Goal: Information Seeking & Learning: Understand process/instructions

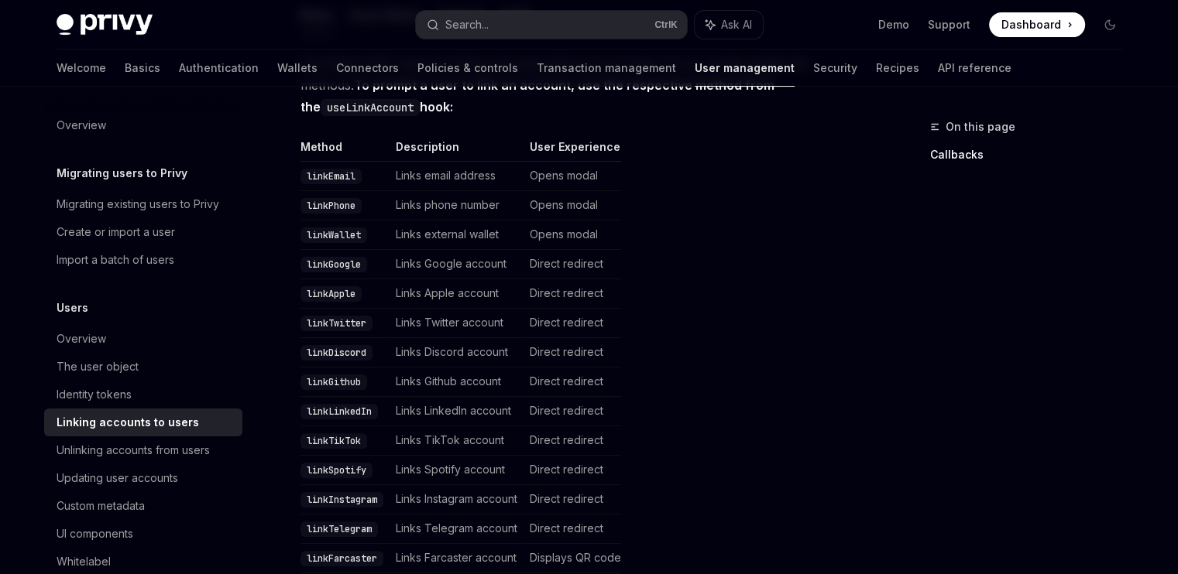
scroll to position [348, 0]
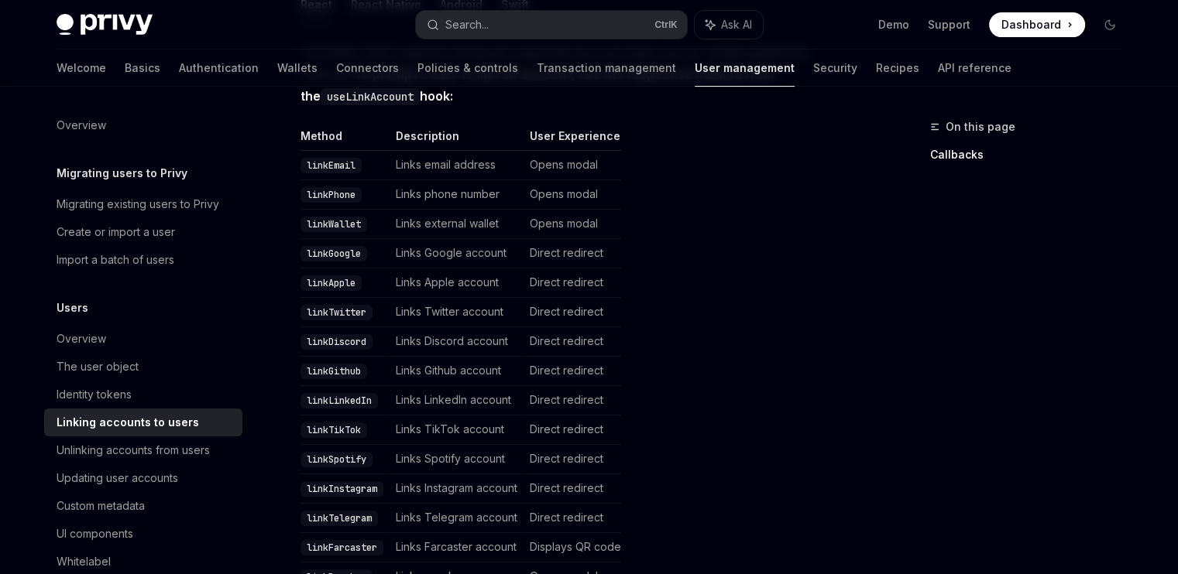
click at [331, 423] on code "linkTikTok" at bounding box center [333, 430] width 67 height 15
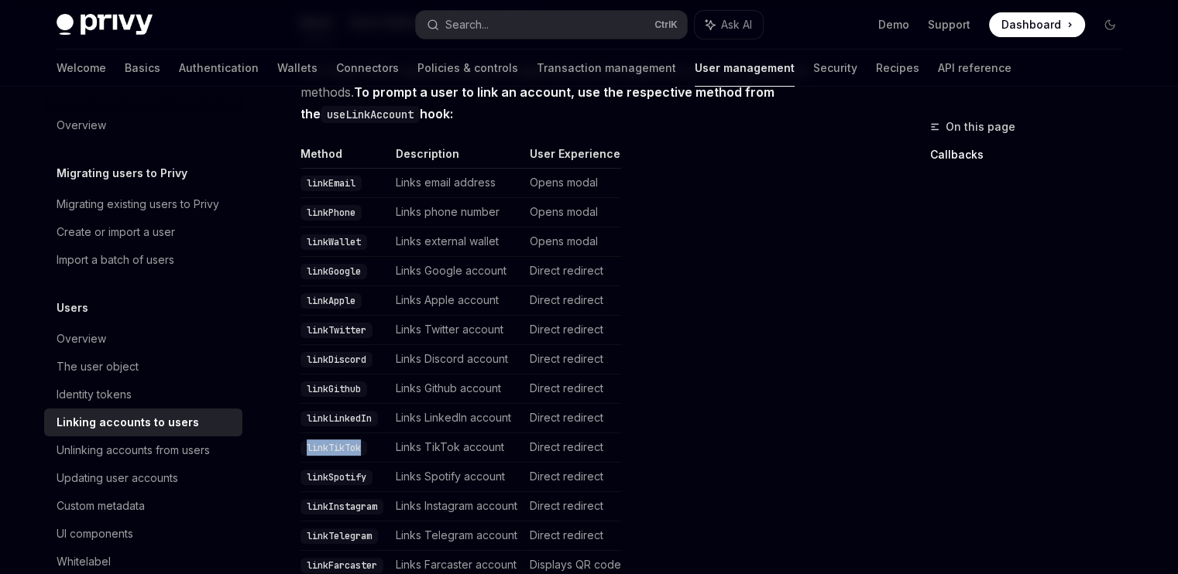
scroll to position [341, 0]
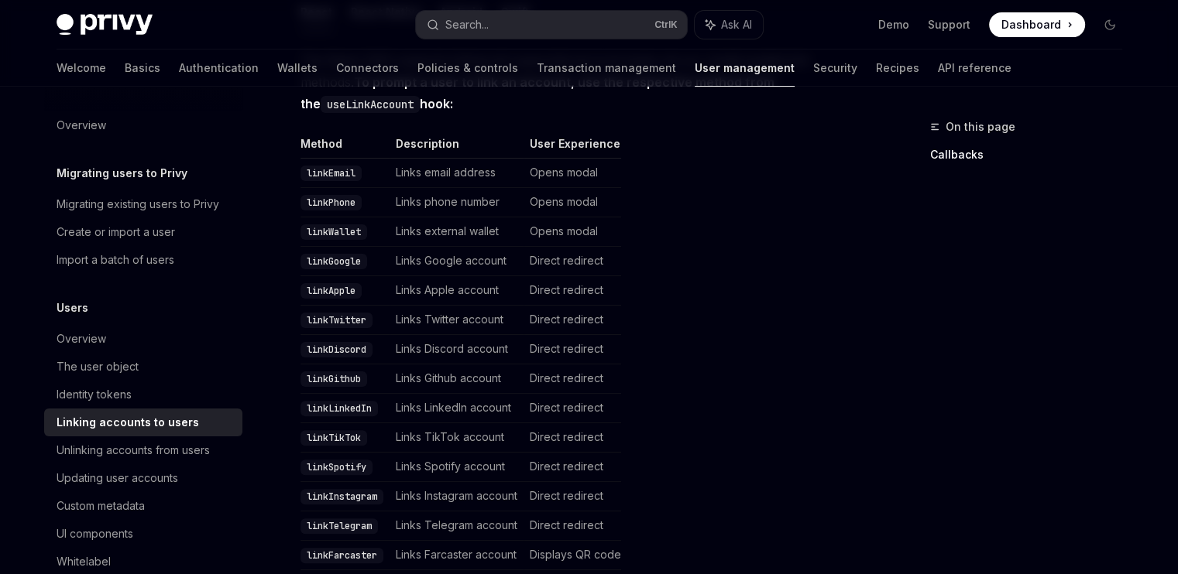
click at [325, 166] on code "linkEmail" at bounding box center [330, 173] width 61 height 15
click at [326, 195] on code "linkPhone" at bounding box center [330, 202] width 61 height 15
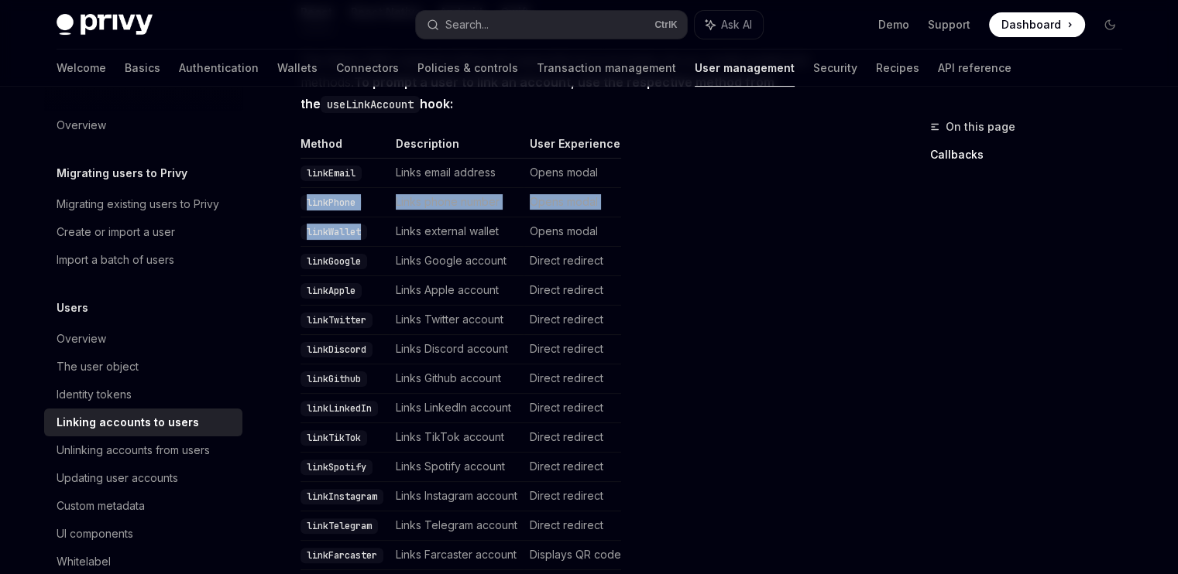
drag, startPoint x: 326, startPoint y: 184, endPoint x: 328, endPoint y: 215, distance: 31.1
click at [328, 215] on tbody "linkEmail Links email address Opens modal linkPhone Links phone number Opens mo…" at bounding box center [460, 379] width 321 height 441
click at [328, 225] on code "linkWallet" at bounding box center [333, 232] width 67 height 15
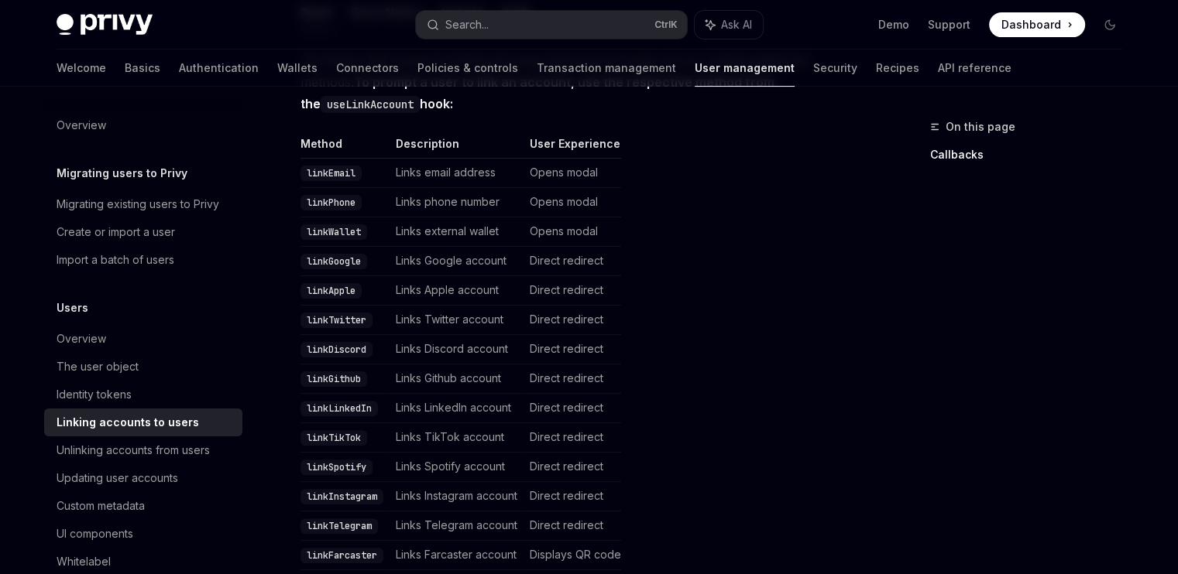
click at [328, 254] on code "linkGoogle" at bounding box center [333, 261] width 67 height 15
click at [333, 283] on code "linkApple" at bounding box center [330, 290] width 61 height 15
click at [336, 313] on code "linkTwitter" at bounding box center [336, 320] width 72 height 15
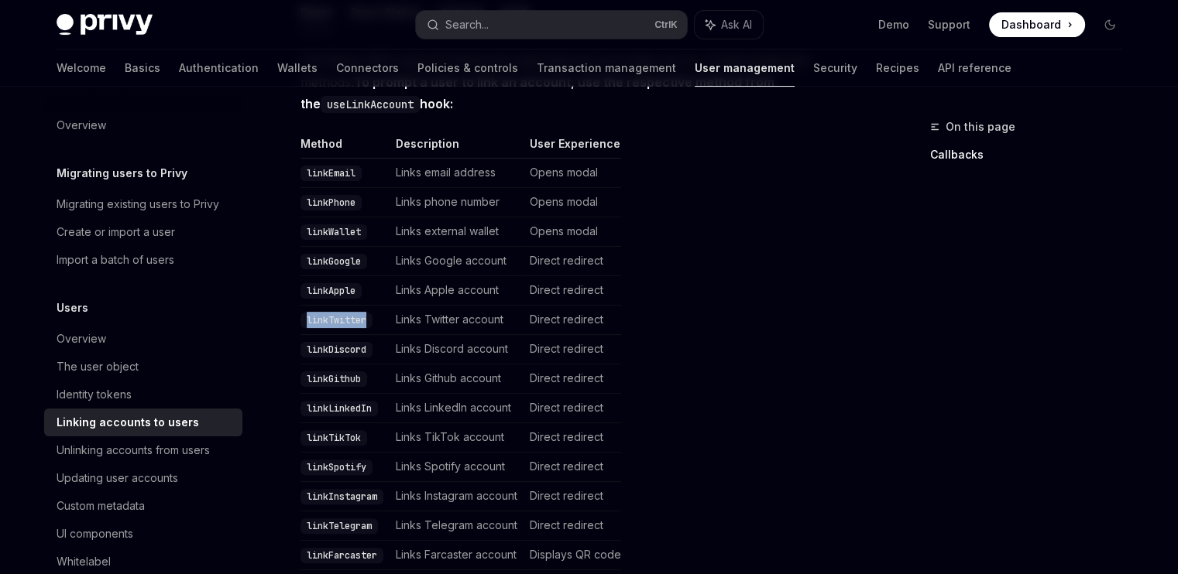
click at [336, 313] on code "linkTwitter" at bounding box center [336, 320] width 72 height 15
click at [328, 401] on code "linkLinkedIn" at bounding box center [338, 408] width 77 height 15
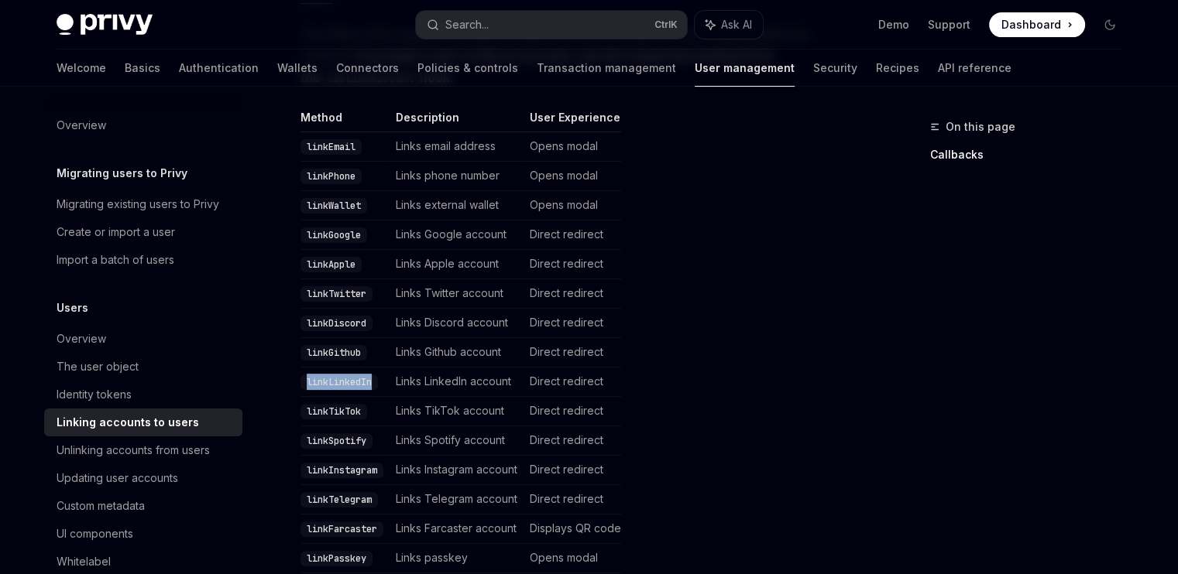
scroll to position [365, 0]
click at [328, 406] on code "linkTikTok" at bounding box center [333, 413] width 67 height 15
click at [334, 435] on code "linkSpotify" at bounding box center [336, 442] width 72 height 15
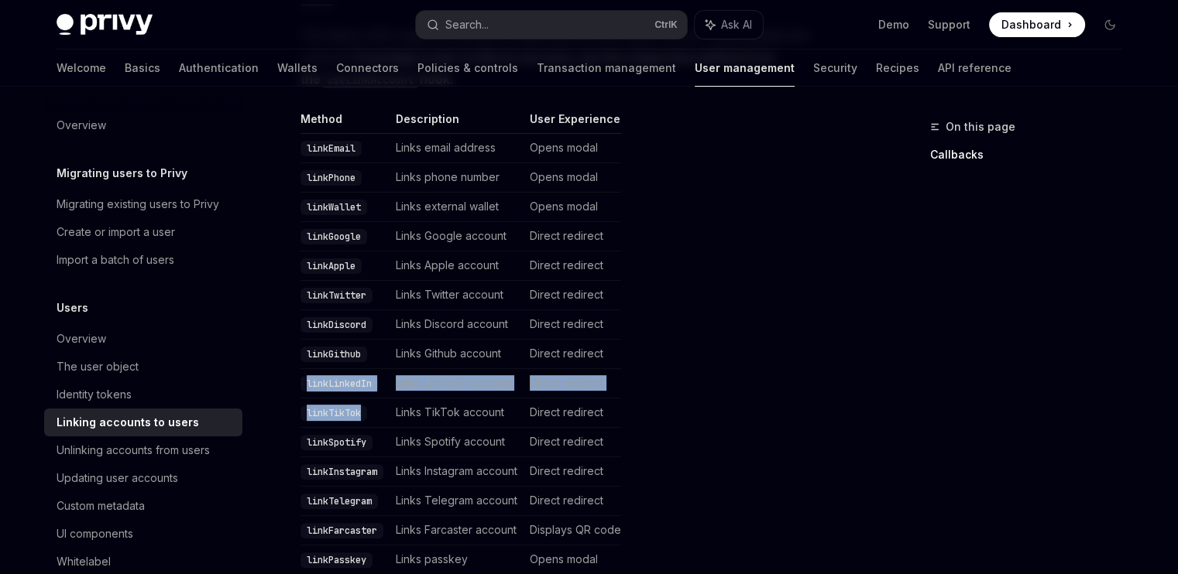
drag, startPoint x: 365, startPoint y: 393, endPoint x: 293, endPoint y: 362, distance: 78.4
click at [320, 376] on code "linkLinkedIn" at bounding box center [338, 383] width 77 height 15
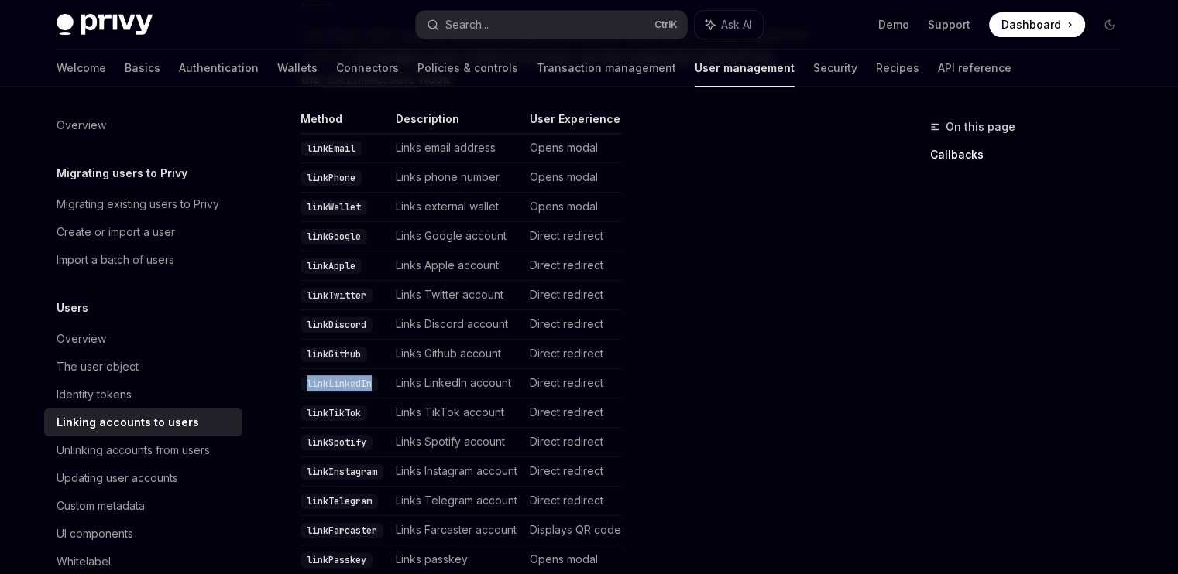
click at [320, 376] on code "linkLinkedIn" at bounding box center [338, 383] width 77 height 15
click at [332, 406] on code "linkTikTok" at bounding box center [333, 413] width 67 height 15
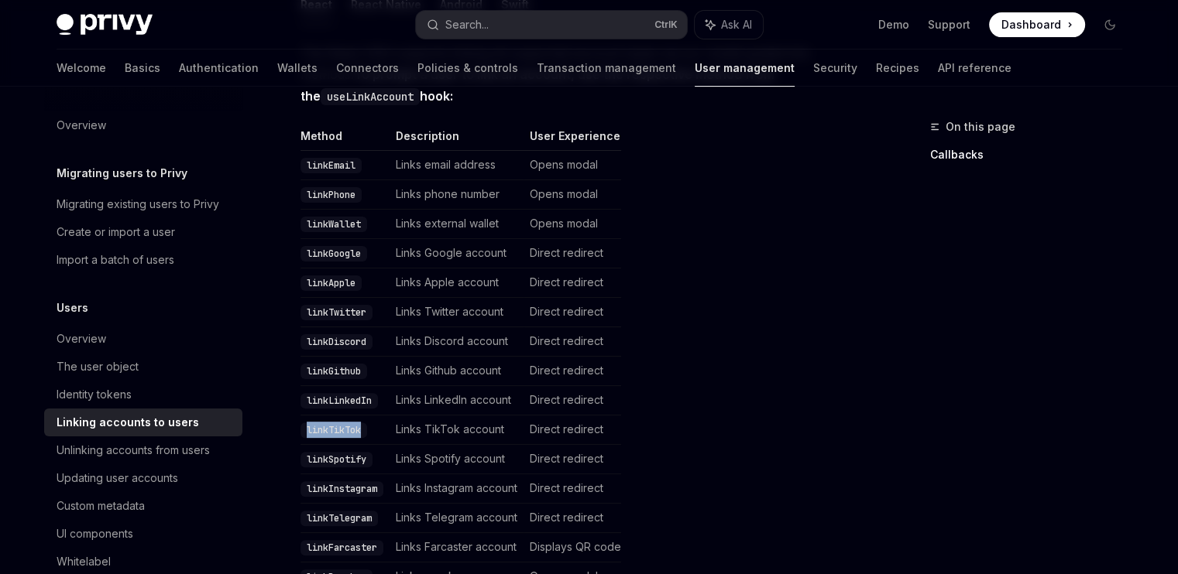
scroll to position [358, 0]
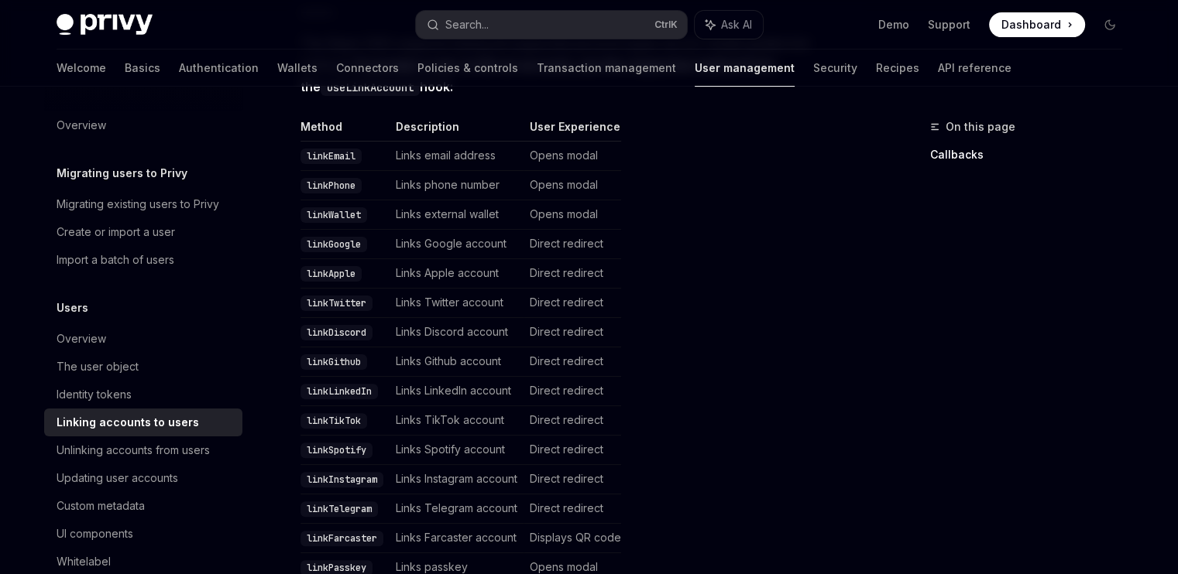
click at [353, 472] on code "linkInstagram" at bounding box center [341, 479] width 83 height 15
